Goal: Task Accomplishment & Management: Manage account settings

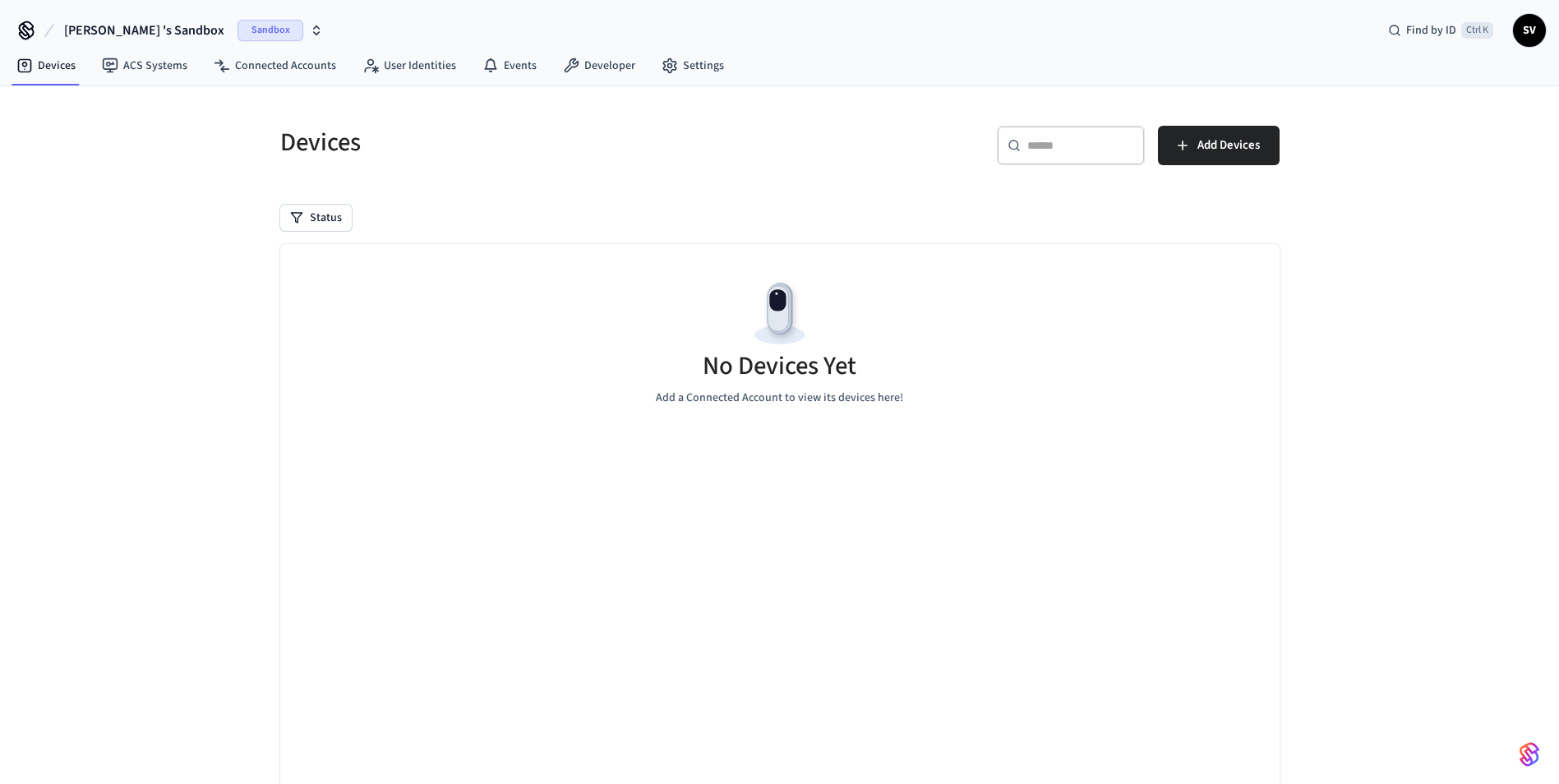
click at [1522, 35] on span "SV" at bounding box center [1530, 30] width 29 height 29
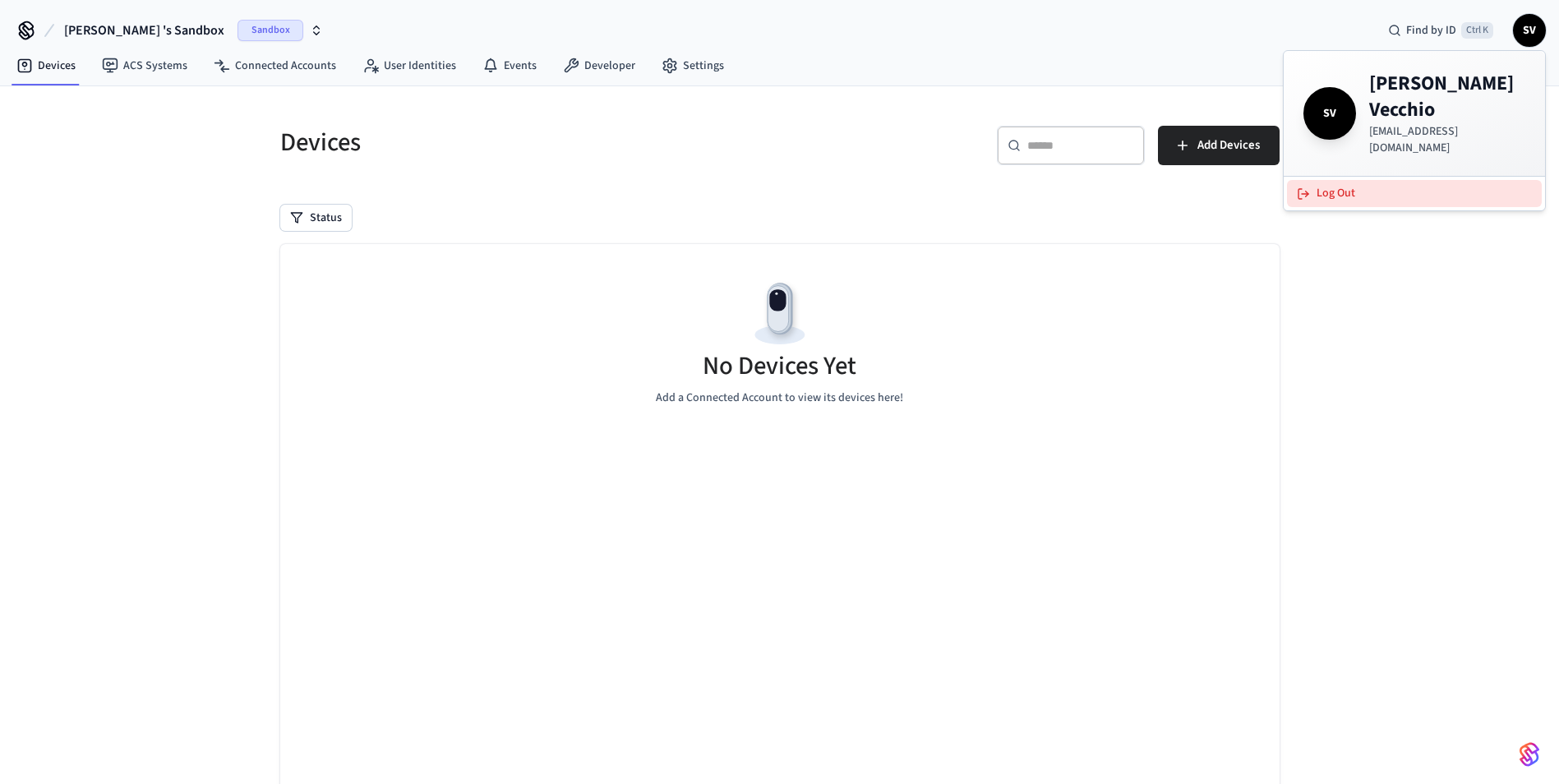
click at [1324, 180] on button "Log Out" at bounding box center [1415, 194] width 255 height 27
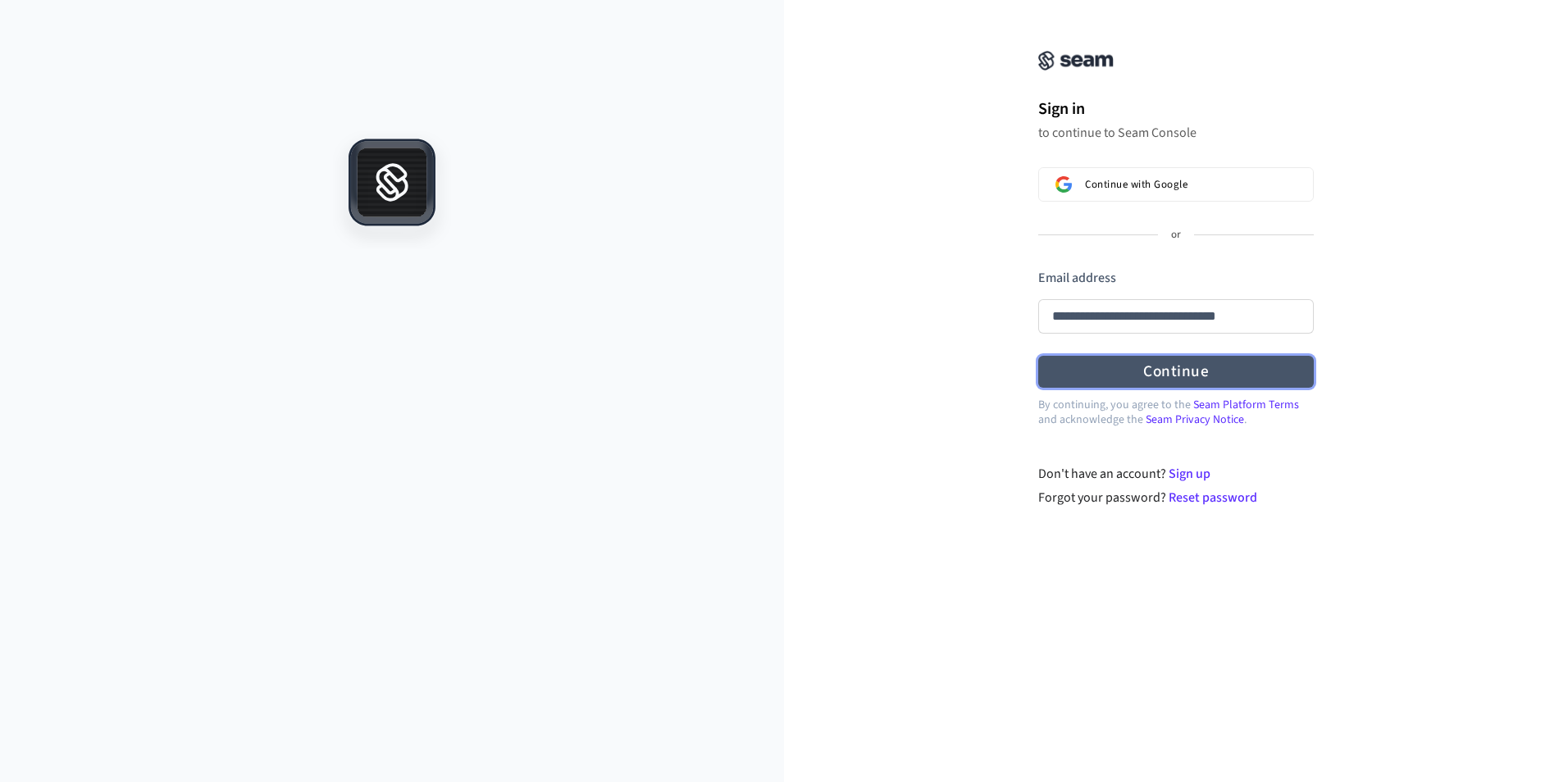
click at [1125, 360] on form "**********" at bounding box center [1176, 328] width 275 height 119
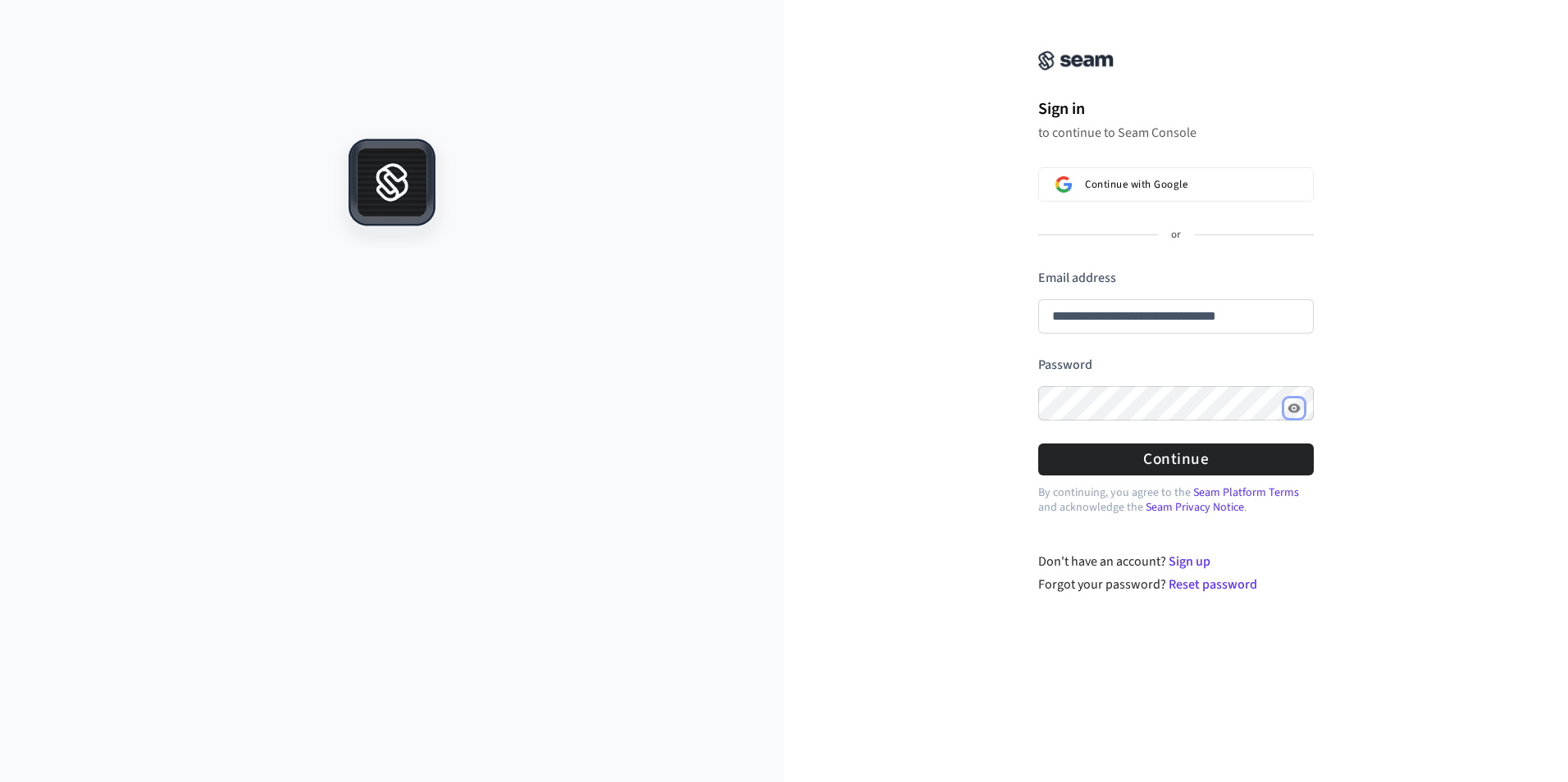
click at [1303, 411] on button "Show password" at bounding box center [1295, 408] width 20 height 20
click at [1142, 460] on button "Continue" at bounding box center [1176, 459] width 275 height 32
type input "**********"
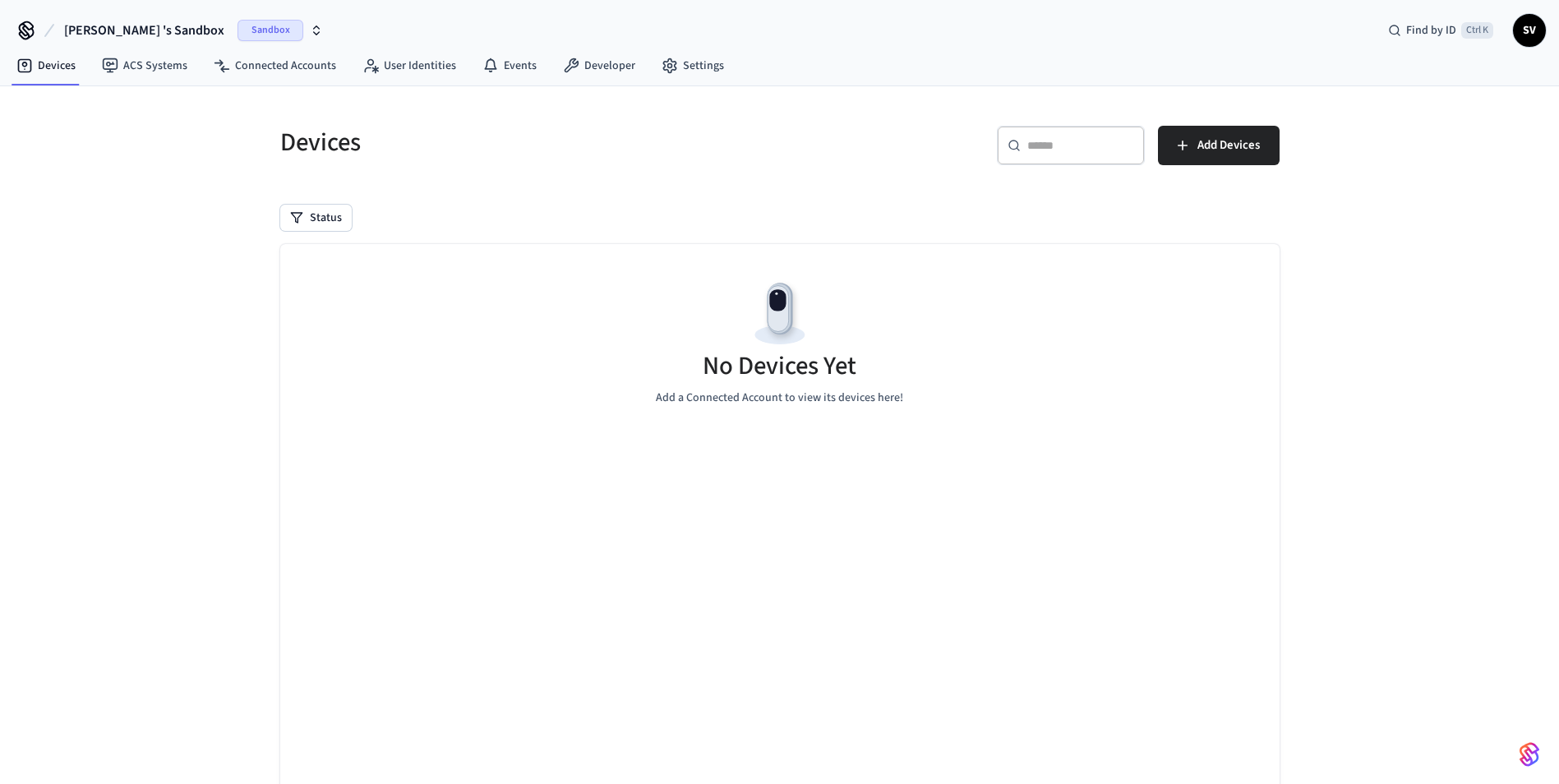
click at [775, 325] on img at bounding box center [780, 313] width 74 height 74
click at [312, 223] on button "Status" at bounding box center [316, 217] width 71 height 26
click at [241, 260] on div "Devices ​ ​ Add Devices Status No Devices Yet Add a Connected Account to view i…" at bounding box center [780, 461] width 1559 height 750
click at [1254, 127] on button "Add Devices" at bounding box center [1218, 145] width 122 height 39
click at [300, 218] on icon "button" at bounding box center [297, 217] width 13 height 13
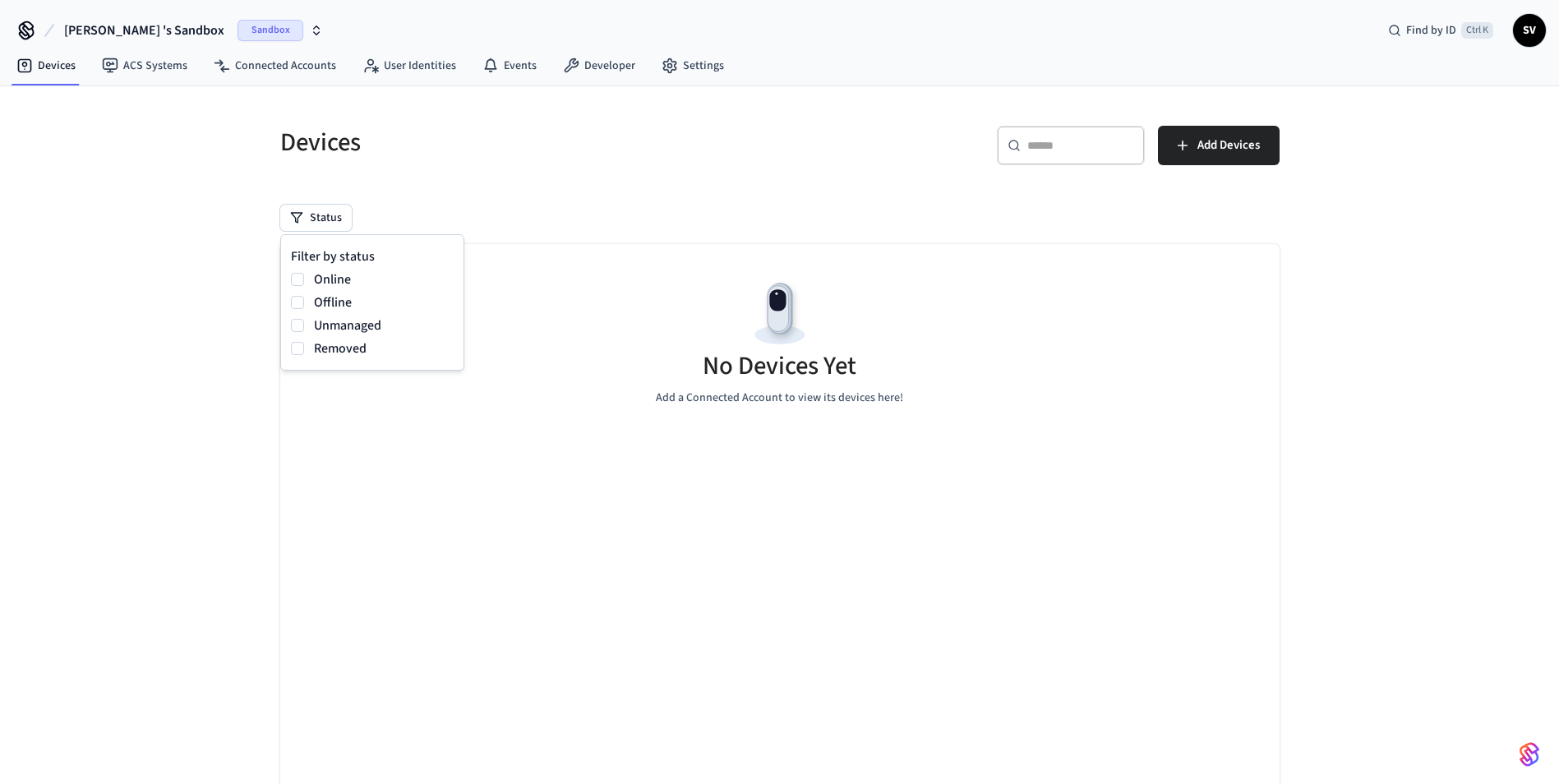
click at [207, 271] on div "Devices ​ ​ Add Devices Status No Devices Yet Add a Connected Account to view i…" at bounding box center [780, 461] width 1559 height 750
click at [147, 69] on link "ACS Systems" at bounding box center [144, 66] width 111 height 29
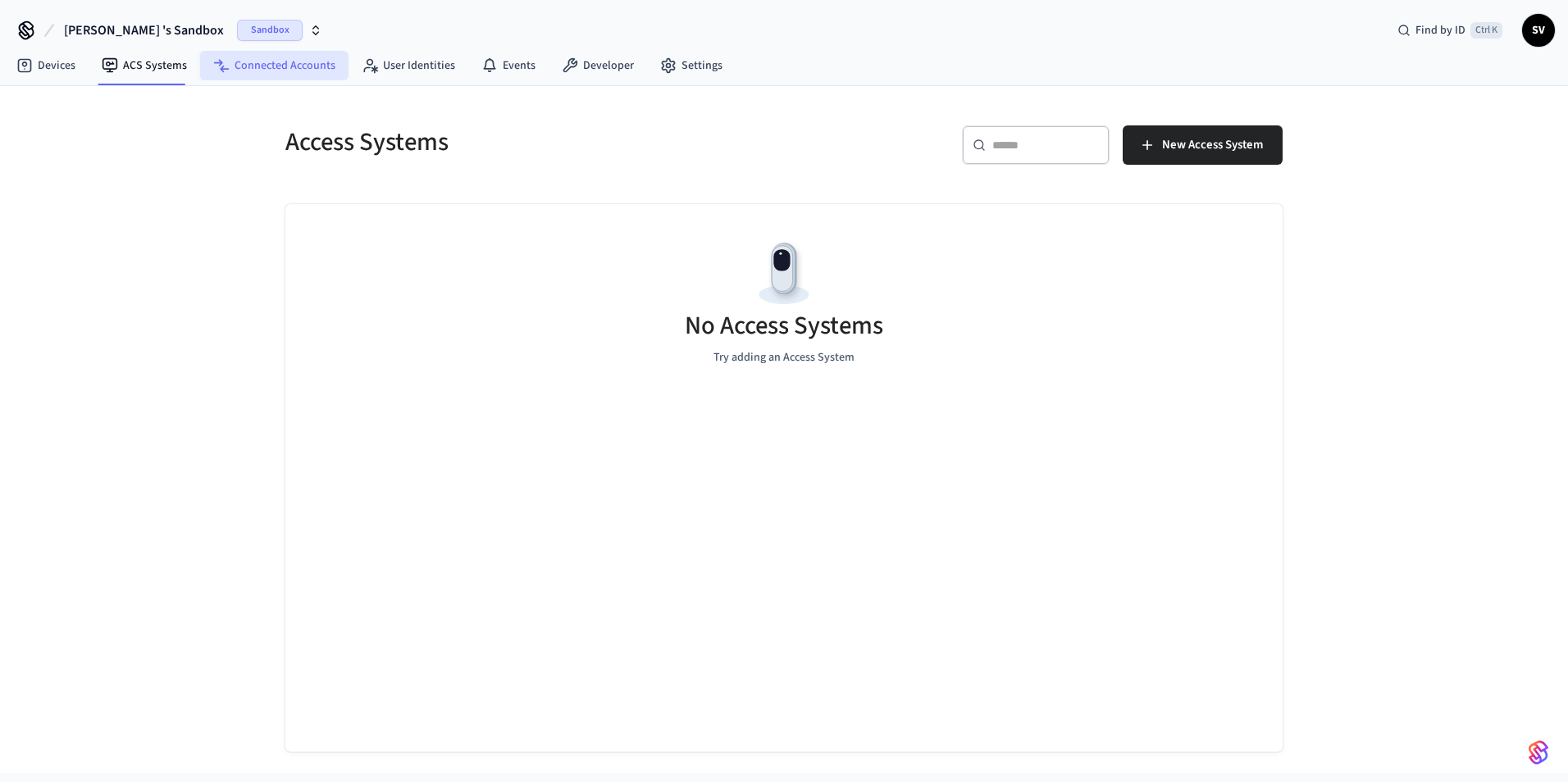
click at [289, 53] on link "Connected Accounts" at bounding box center [273, 66] width 149 height 29
